Goal: Transaction & Acquisition: Purchase product/service

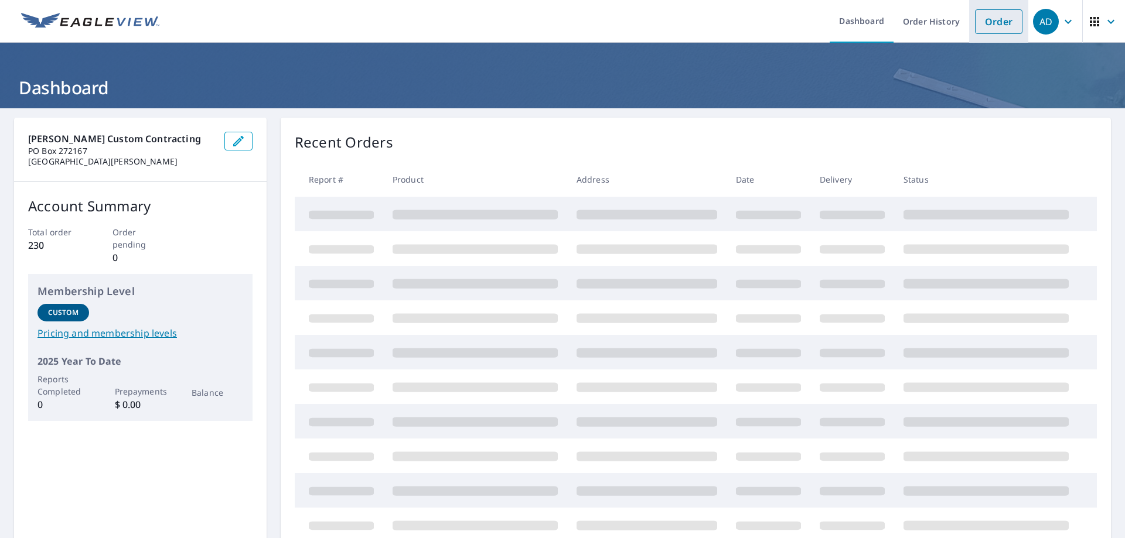
click at [975, 25] on link "Order" at bounding box center [998, 21] width 47 height 25
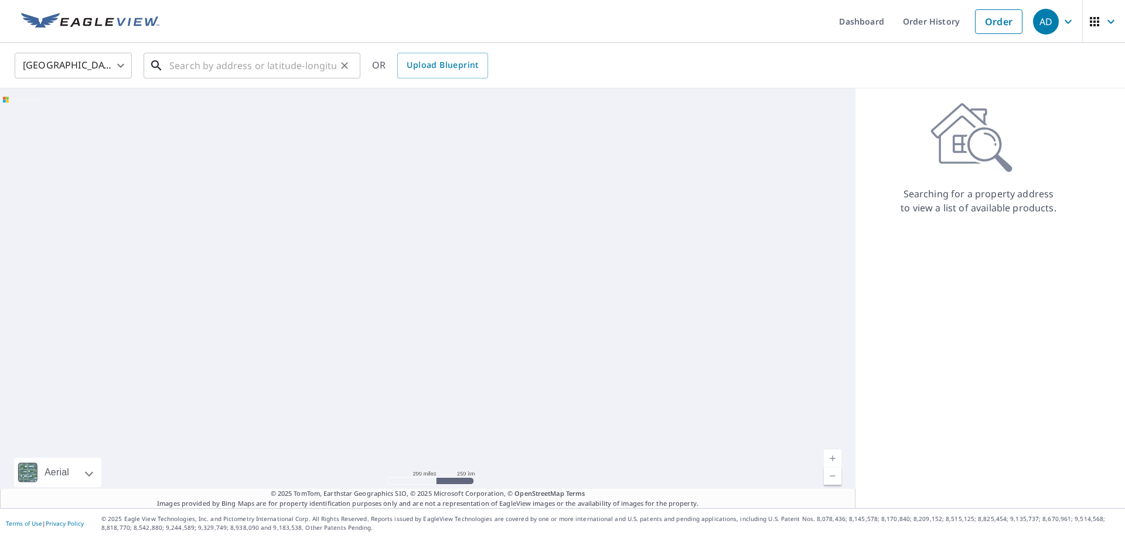
click at [238, 53] on input "text" at bounding box center [252, 65] width 167 height 33
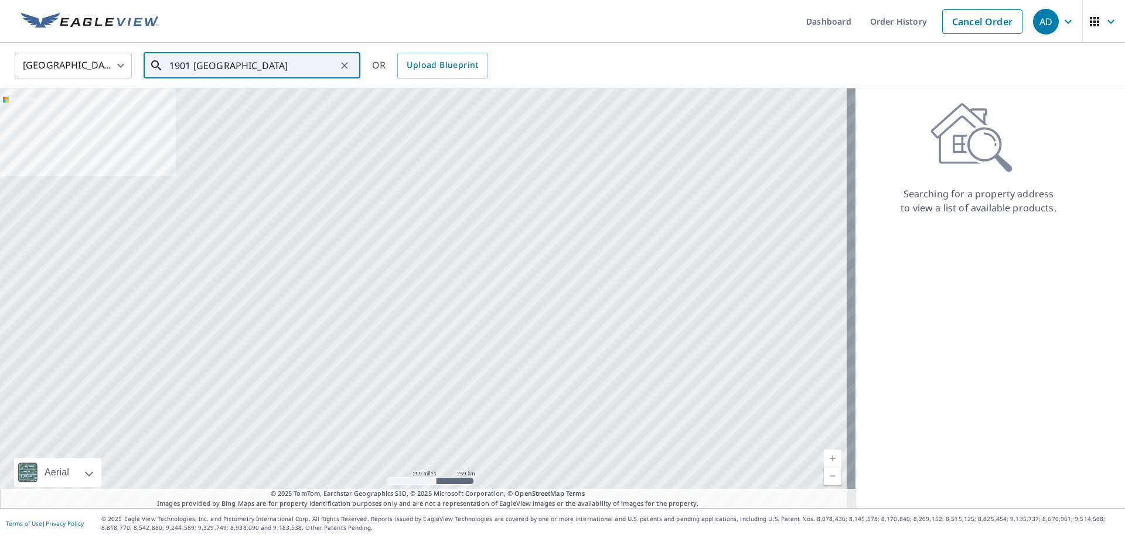
click at [256, 60] on input "1901 [GEOGRAPHIC_DATA]" at bounding box center [252, 65] width 167 height 33
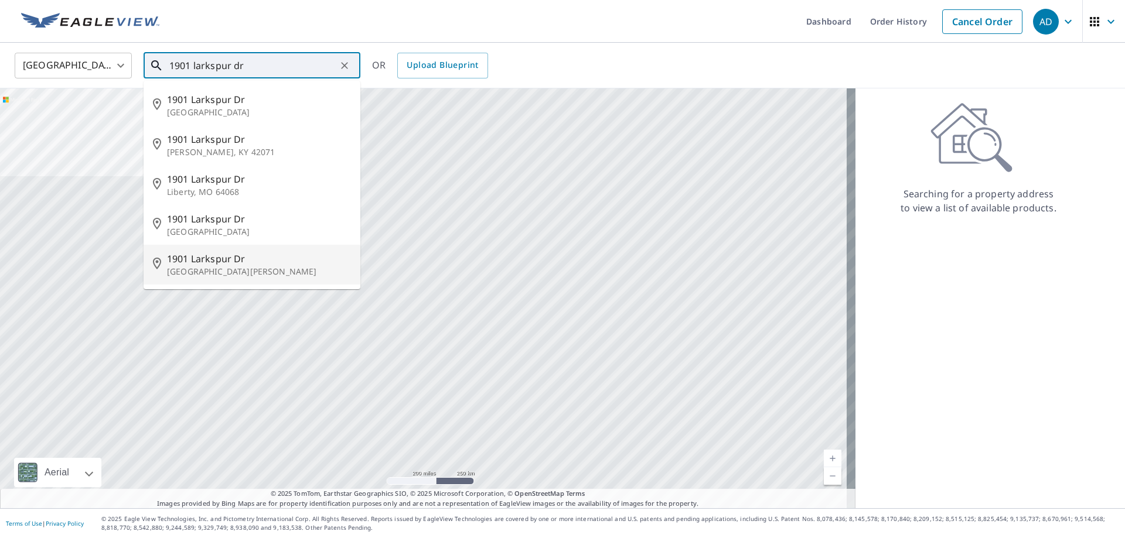
click at [250, 261] on span "1901 Larkspur Dr" at bounding box center [259, 259] width 184 height 14
type input "[STREET_ADDRESS][PERSON_NAME]"
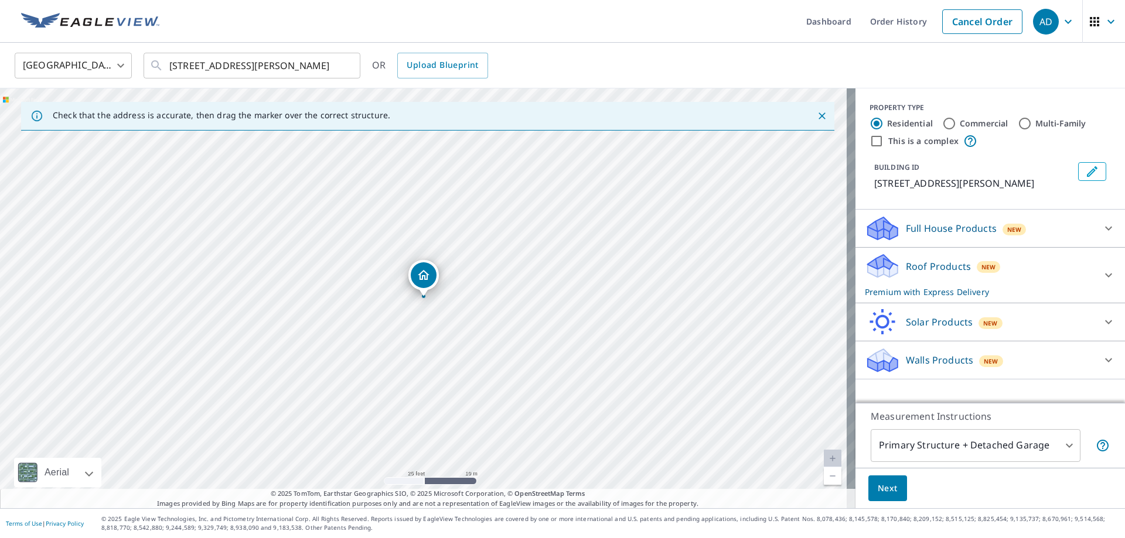
click at [944, 272] on p "Roof Products" at bounding box center [938, 267] width 65 height 14
click at [1057, 339] on body "AD AD Dashboard Order History Cancel Order AD [GEOGRAPHIC_DATA] [GEOGRAPHIC_DAT…" at bounding box center [562, 269] width 1125 height 538
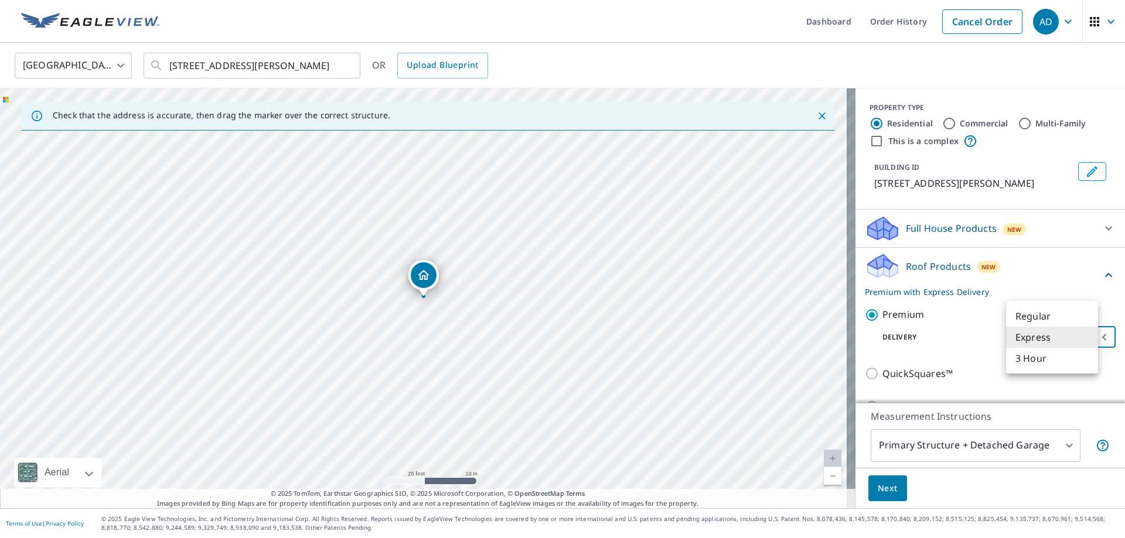
click at [1051, 313] on li "Regular" at bounding box center [1052, 316] width 92 height 21
type input "8"
click at [881, 487] on span "Next" at bounding box center [888, 489] width 20 height 15
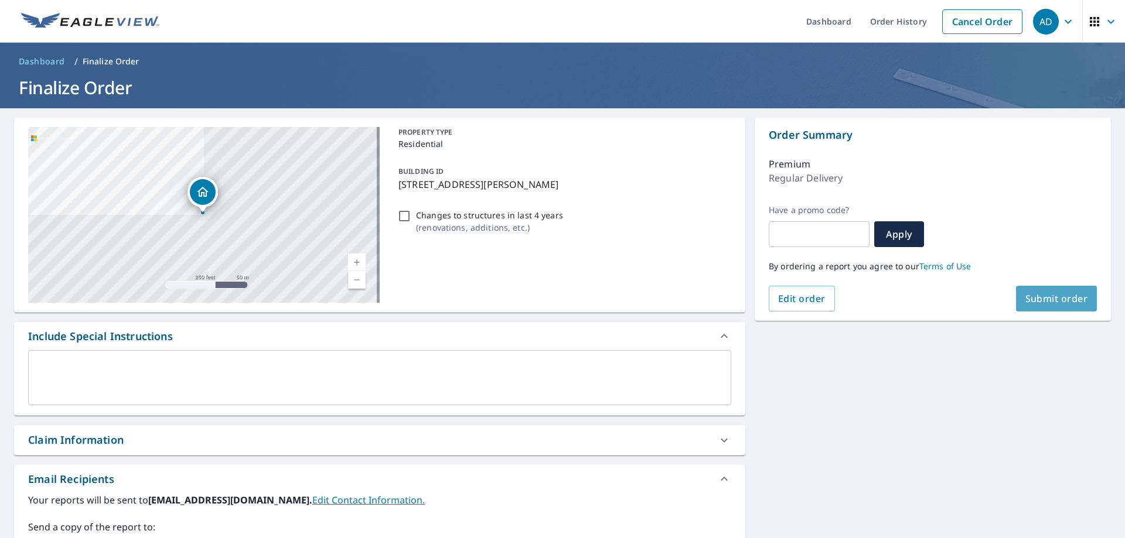
click at [1044, 296] on span "Submit order" at bounding box center [1056, 298] width 63 height 13
